Goal: Entertainment & Leisure: Consume media (video, audio)

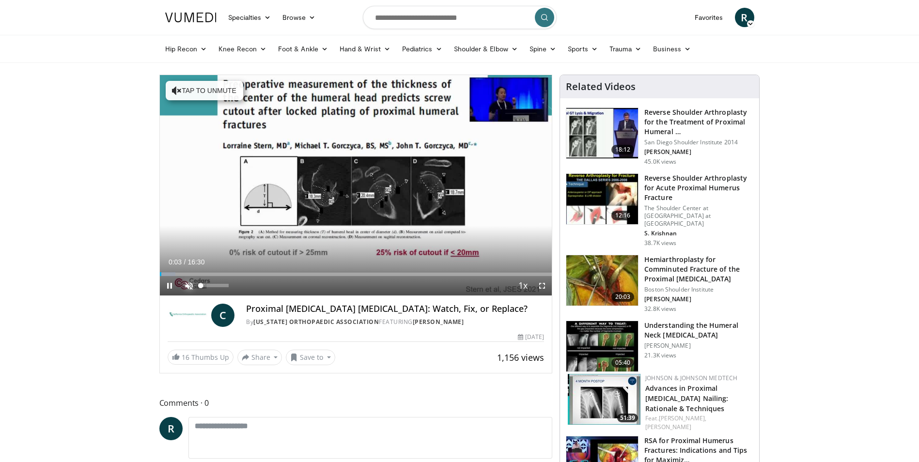
click at [186, 283] on span "Video Player" at bounding box center [188, 285] width 19 height 19
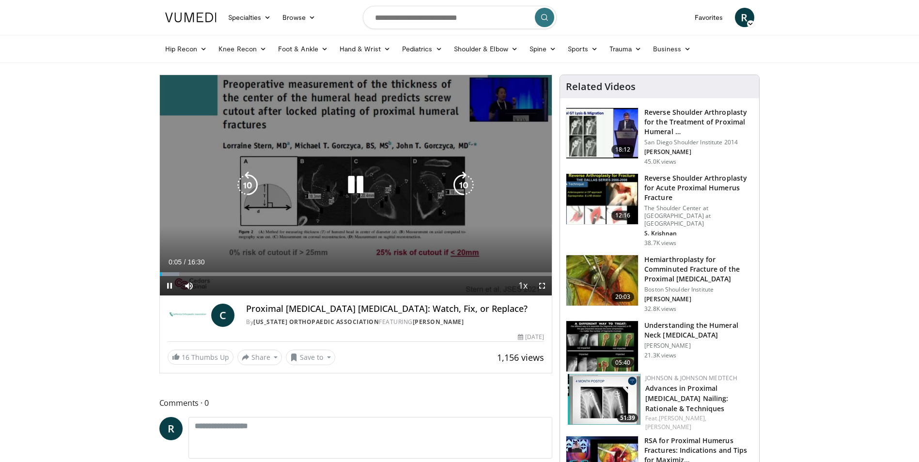
click at [464, 186] on icon "Video Player" at bounding box center [463, 184] width 27 height 27
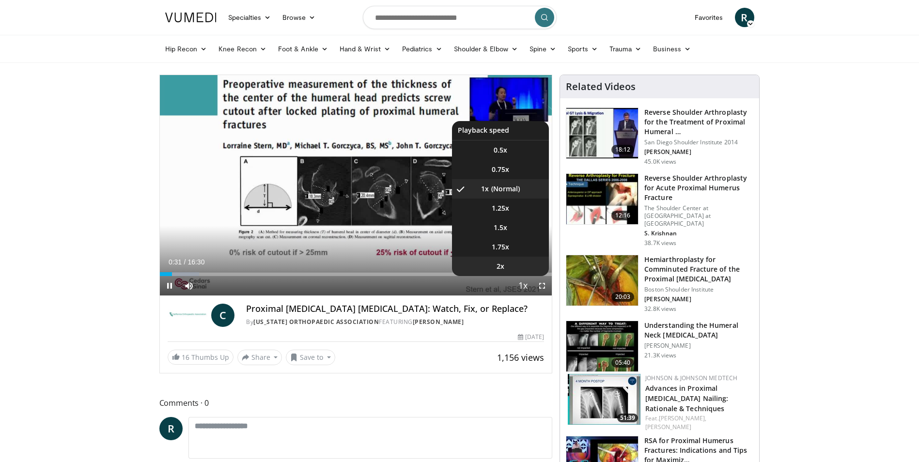
click at [518, 276] on li "2x" at bounding box center [500, 266] width 97 height 19
click at [513, 186] on li "1x" at bounding box center [500, 188] width 97 height 19
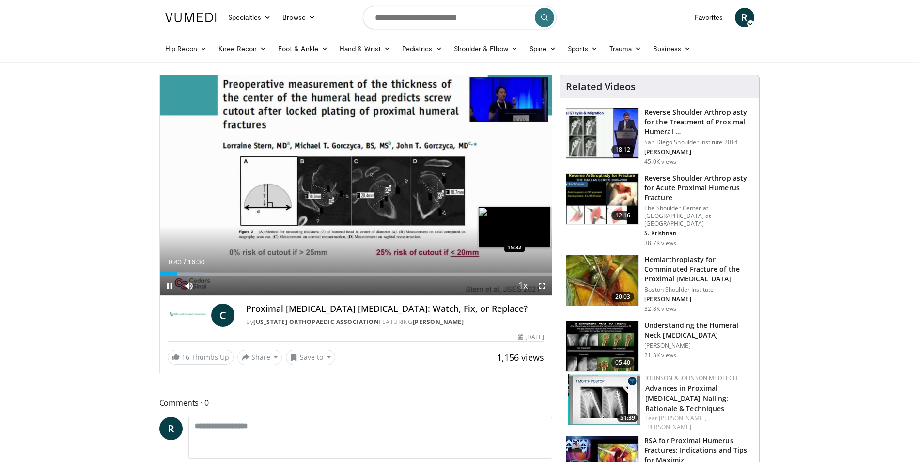
click at [529, 275] on div "Progress Bar" at bounding box center [529, 274] width 1 height 4
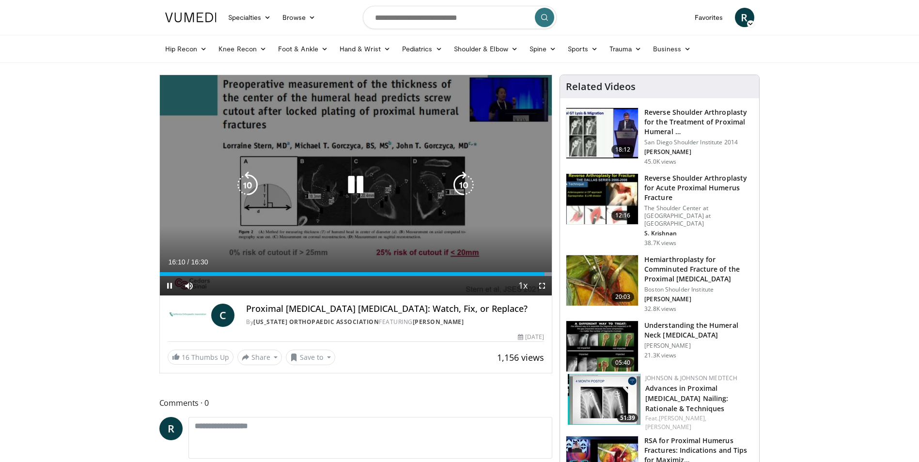
click at [358, 186] on icon "Video Player" at bounding box center [355, 184] width 27 height 27
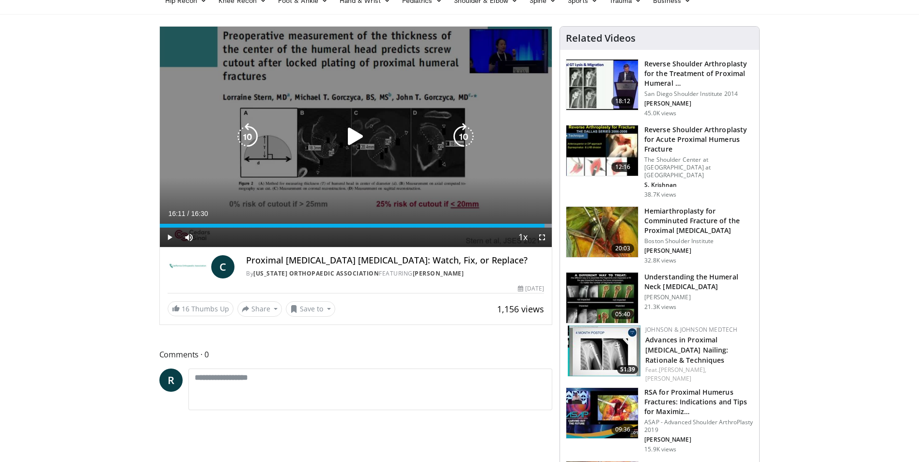
click at [463, 140] on icon "Video Player" at bounding box center [463, 136] width 27 height 27
click at [464, 138] on icon "Video Player" at bounding box center [463, 136] width 27 height 27
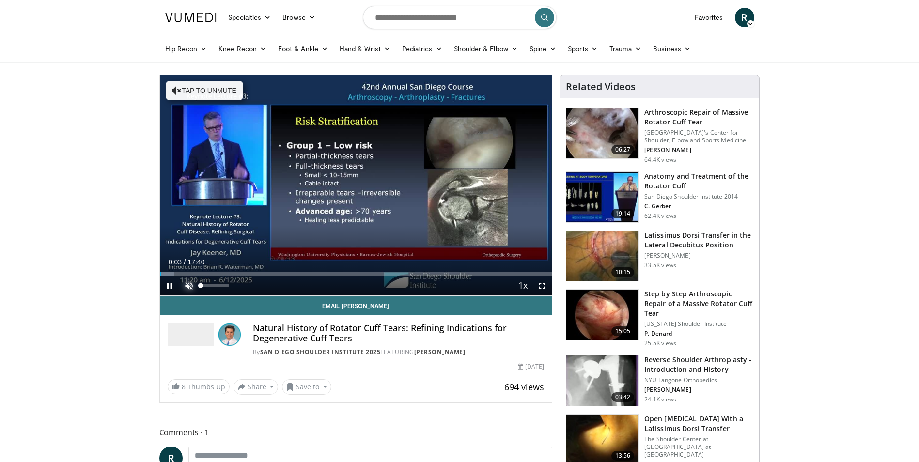
click at [189, 283] on span "Video Player" at bounding box center [188, 285] width 19 height 19
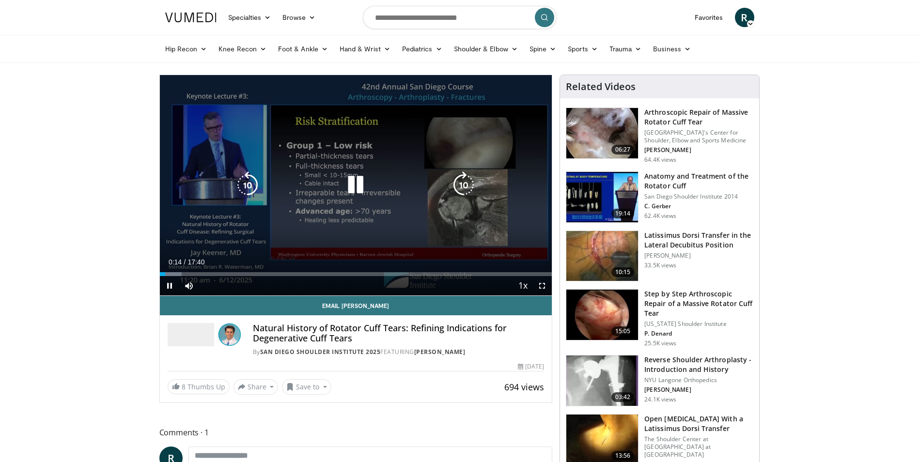
click at [464, 185] on icon "Video Player" at bounding box center [463, 184] width 27 height 27
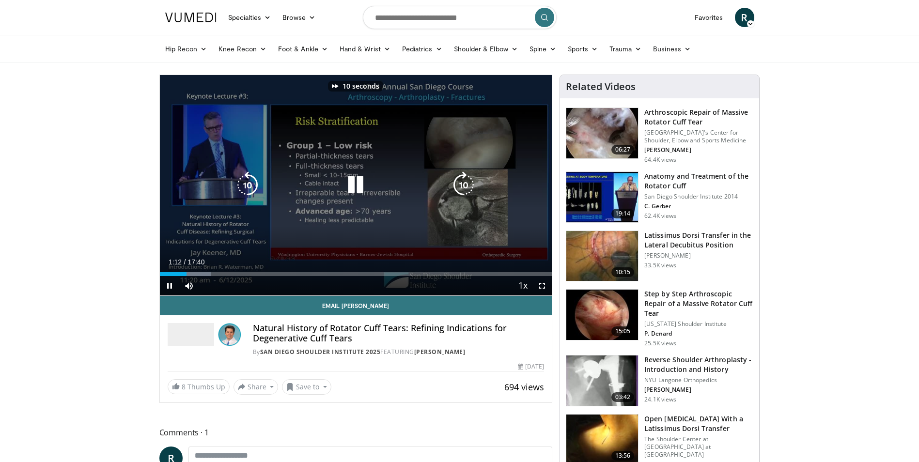
click at [464, 185] on icon "Video Player" at bounding box center [463, 184] width 27 height 27
drag, startPoint x: 231, startPoint y: 284, endPoint x: 244, endPoint y: 285, distance: 13.6
click at [244, 285] on div "Mute 100%" at bounding box center [213, 285] width 68 height 19
click at [246, 178] on icon "Video Player" at bounding box center [247, 184] width 27 height 27
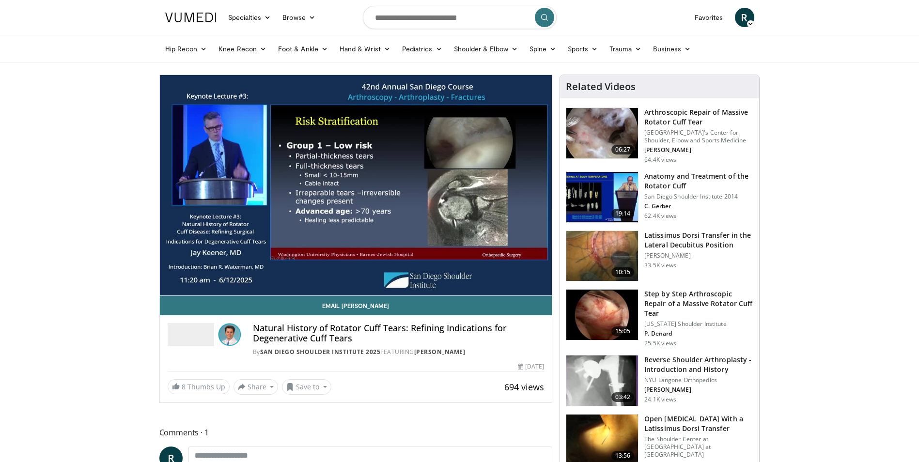
click at [246, 178] on div "10 seconds Tap to unmute" at bounding box center [356, 185] width 392 height 220
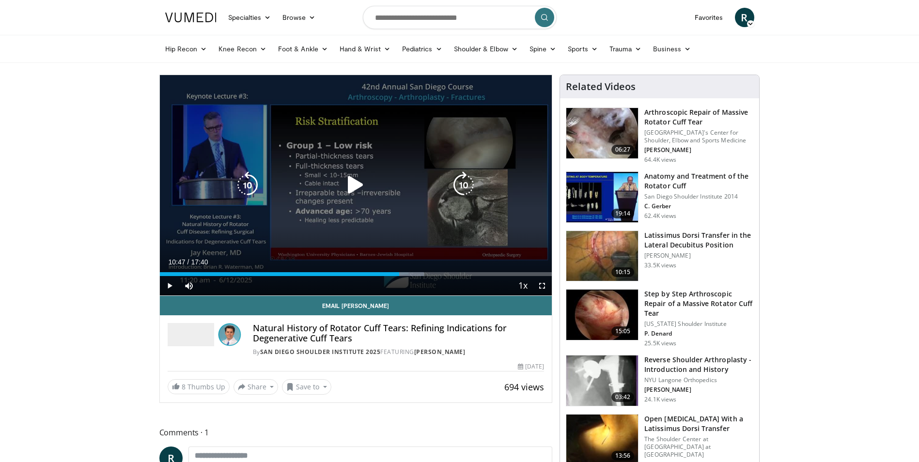
click at [455, 185] on icon "Video Player" at bounding box center [463, 184] width 27 height 27
click at [351, 186] on icon "Video Player" at bounding box center [355, 184] width 27 height 27
click at [244, 180] on icon "Video Player" at bounding box center [247, 184] width 27 height 27
click at [246, 185] on icon "Video Player" at bounding box center [247, 184] width 27 height 27
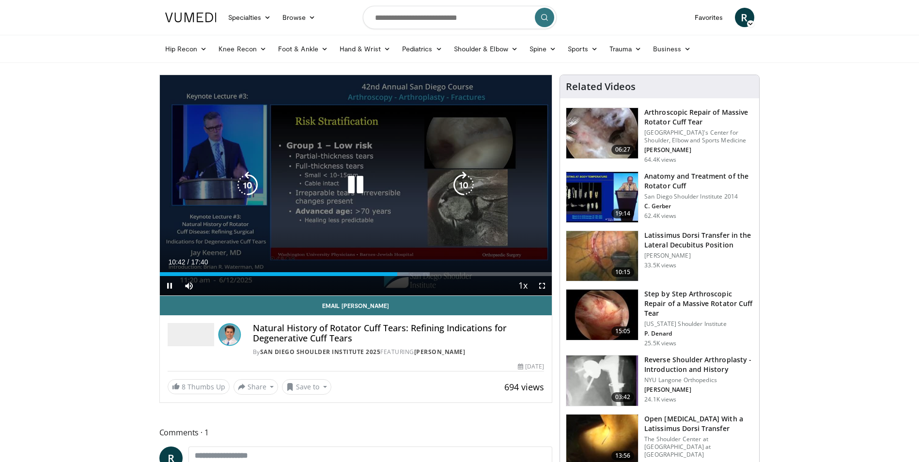
click at [460, 189] on icon "Video Player" at bounding box center [463, 184] width 27 height 27
